Goal: Transaction & Acquisition: Purchase product/service

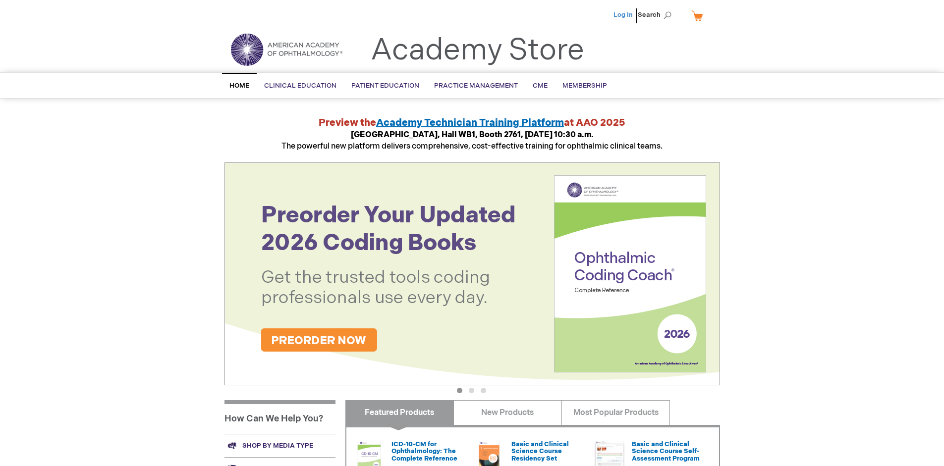
click at [624, 15] on link "Log In" at bounding box center [622, 15] width 19 height 8
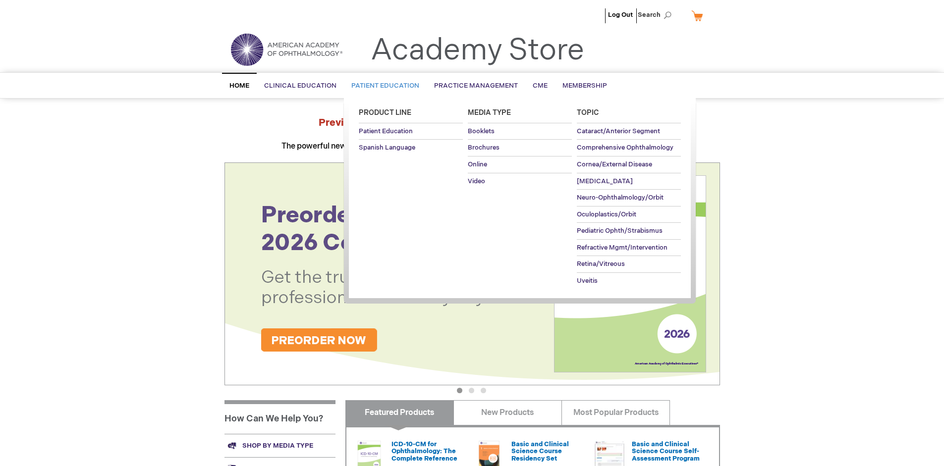
click at [382, 86] on span "Patient Education" at bounding box center [385, 86] width 68 height 8
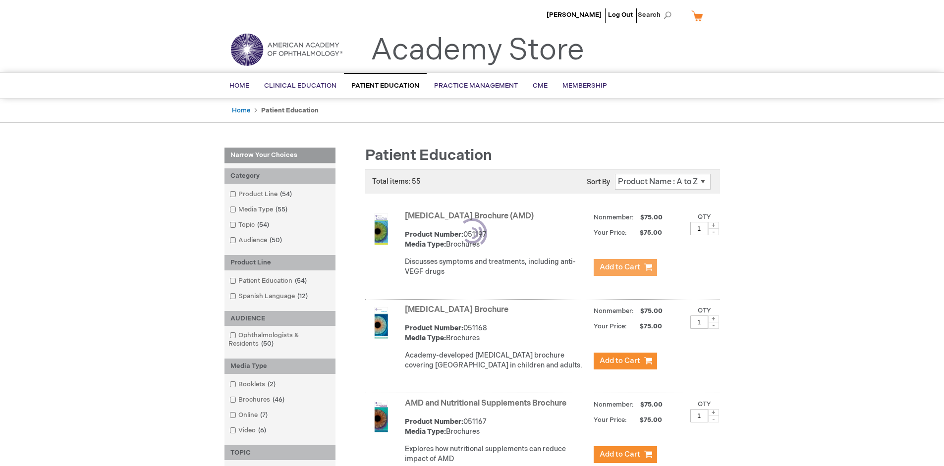
click at [625, 268] on span "Add to Cart" at bounding box center [619, 267] width 41 height 9
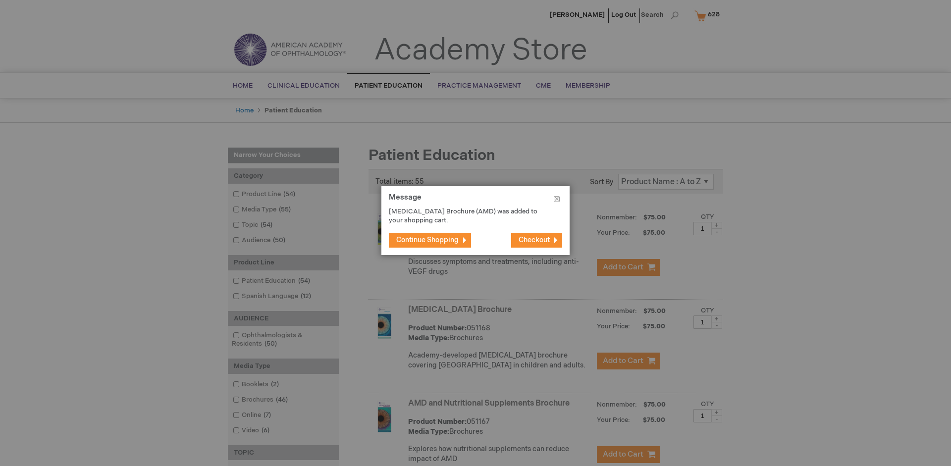
click at [428, 240] on span "Continue Shopping" at bounding box center [427, 240] width 62 height 8
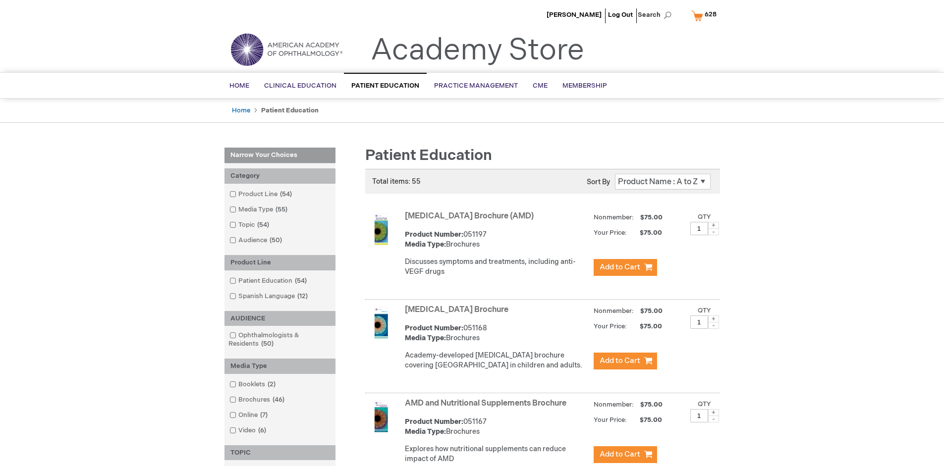
click at [487, 408] on link "AMD and Nutritional Supplements Brochure" at bounding box center [486, 403] width 162 height 9
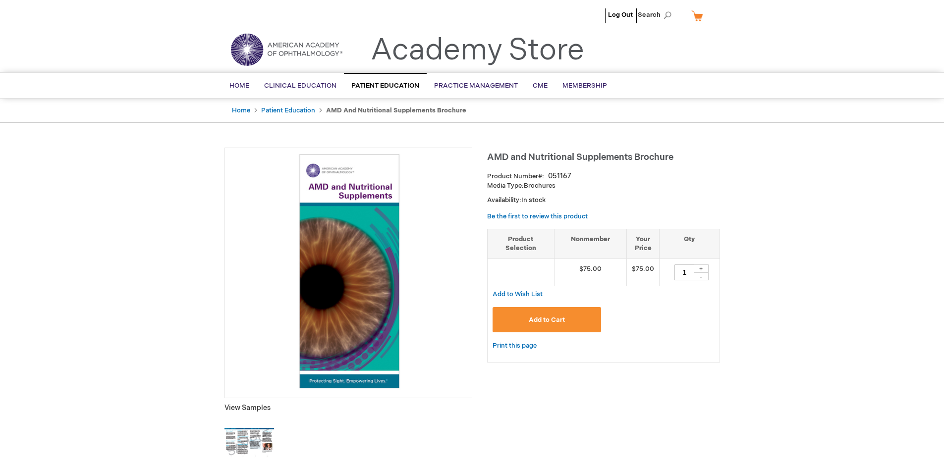
type input "1"
click at [546, 320] on span "Add to Cart" at bounding box center [547, 320] width 36 height 8
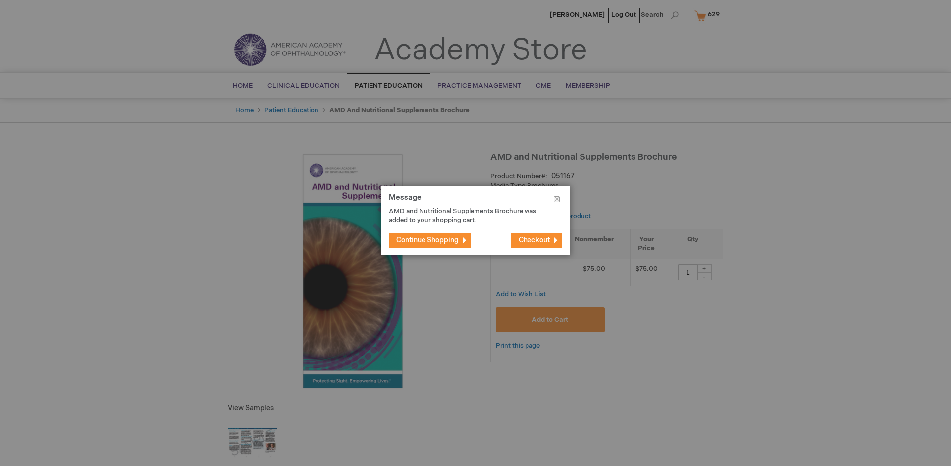
click at [428, 240] on span "Continue Shopping" at bounding box center [427, 240] width 62 height 8
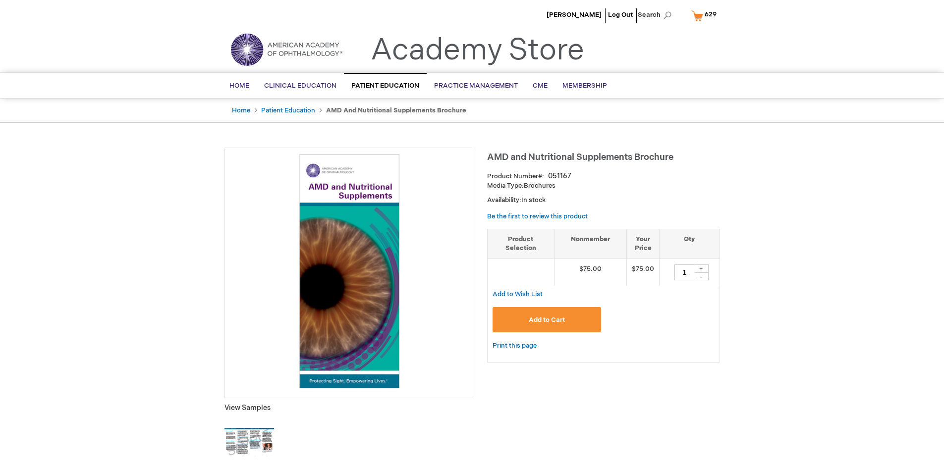
click at [705, 15] on span "629" at bounding box center [710, 14] width 12 height 8
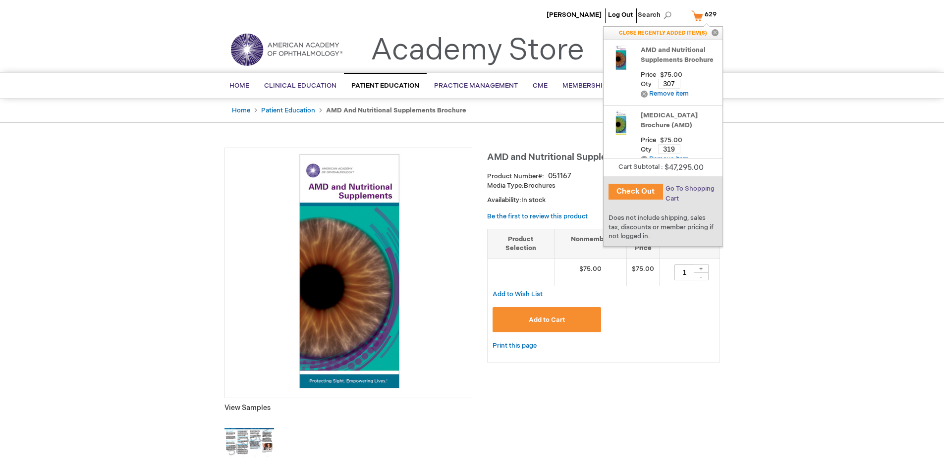
click at [689, 189] on span "Go To Shopping Cart" at bounding box center [689, 194] width 49 height 18
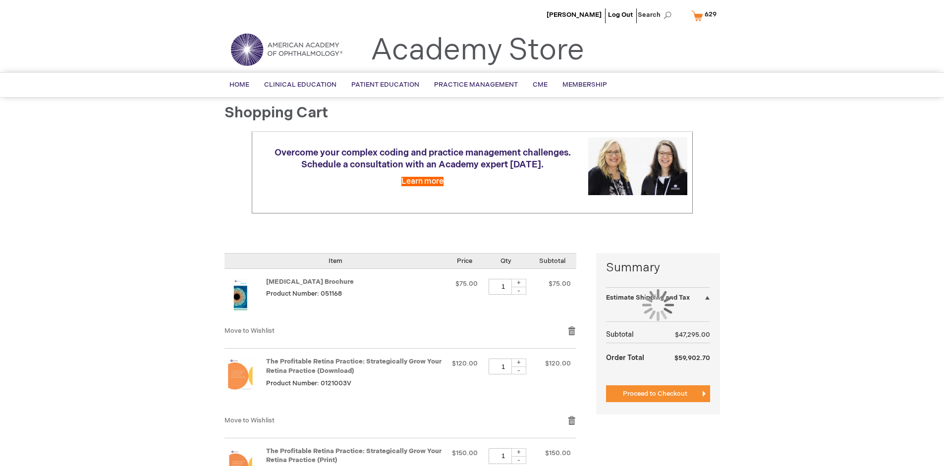
select select "US"
select select "41"
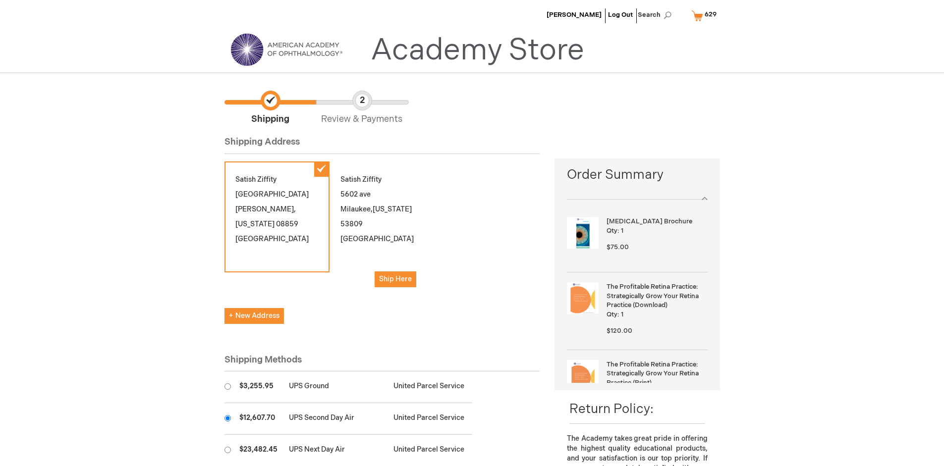
click at [227, 418] on input "radio" at bounding box center [227, 418] width 6 height 6
